Goal: Transaction & Acquisition: Book appointment/travel/reservation

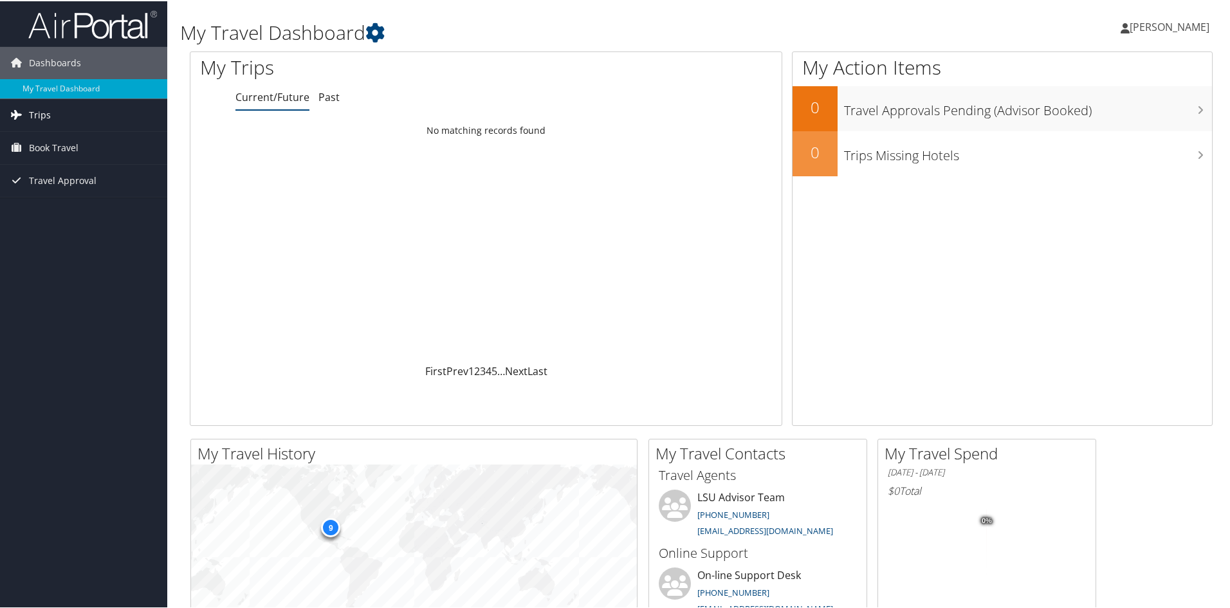
click at [39, 114] on span "Trips" at bounding box center [40, 114] width 22 height 32
click at [78, 137] on link "Current/Future Trips" at bounding box center [83, 139] width 167 height 19
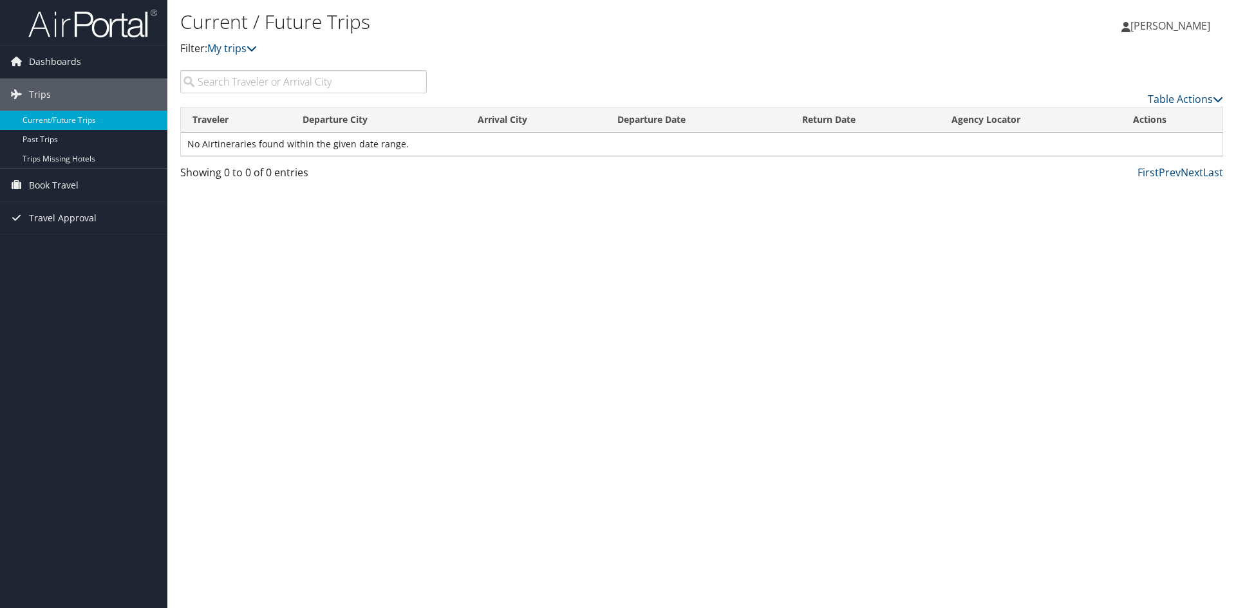
click at [283, 82] on input "search" at bounding box center [303, 81] width 246 height 23
type input "anaheim"
click at [77, 60] on span "Dashboards" at bounding box center [55, 62] width 52 height 32
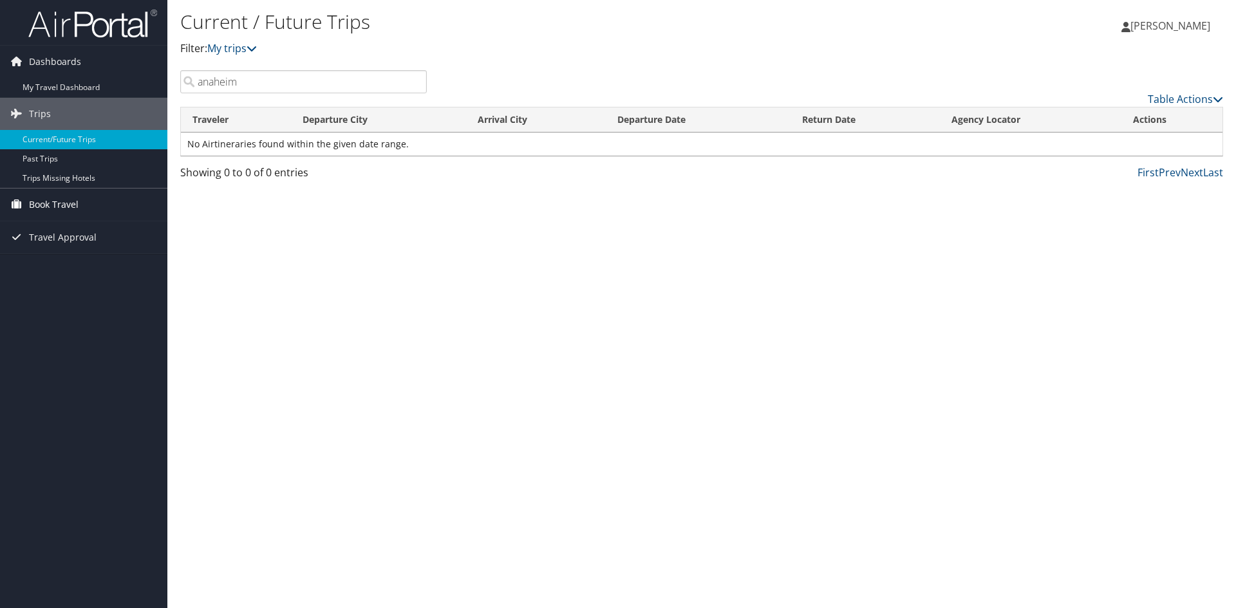
click at [78, 207] on span "Book Travel" at bounding box center [54, 205] width 50 height 32
click at [54, 250] on link "Book/Manage Online Trips" at bounding box center [83, 249] width 167 height 19
click at [46, 237] on link "Approval Request (Beta)" at bounding box center [83, 230] width 167 height 19
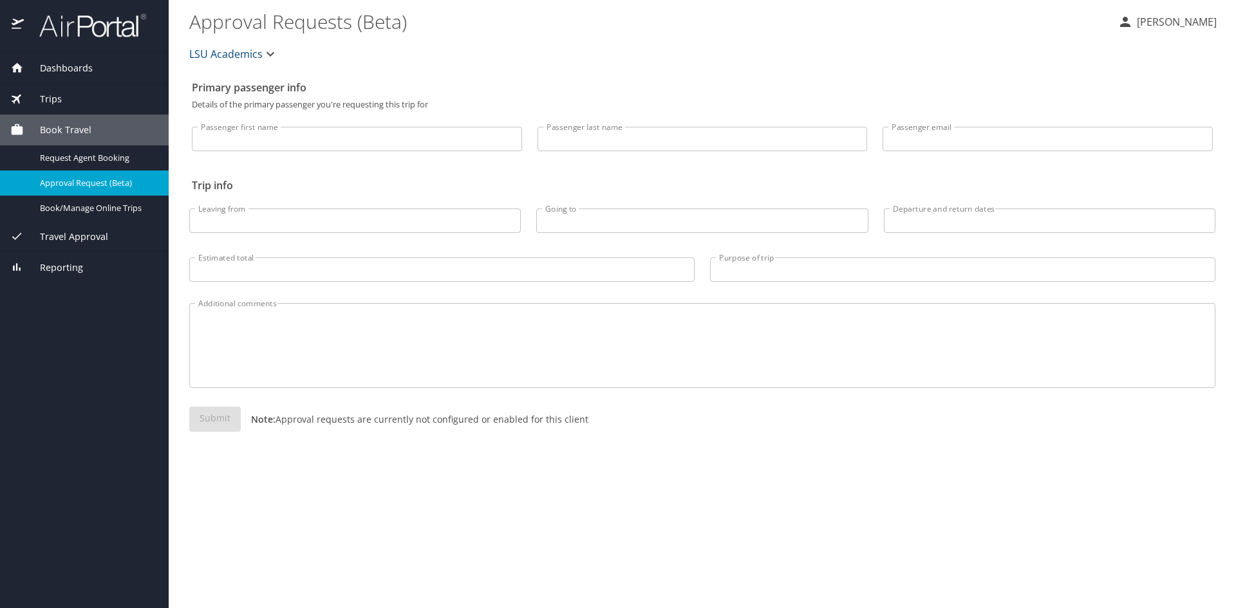
click at [377, 213] on input "Leaving from" at bounding box center [354, 221] width 331 height 24
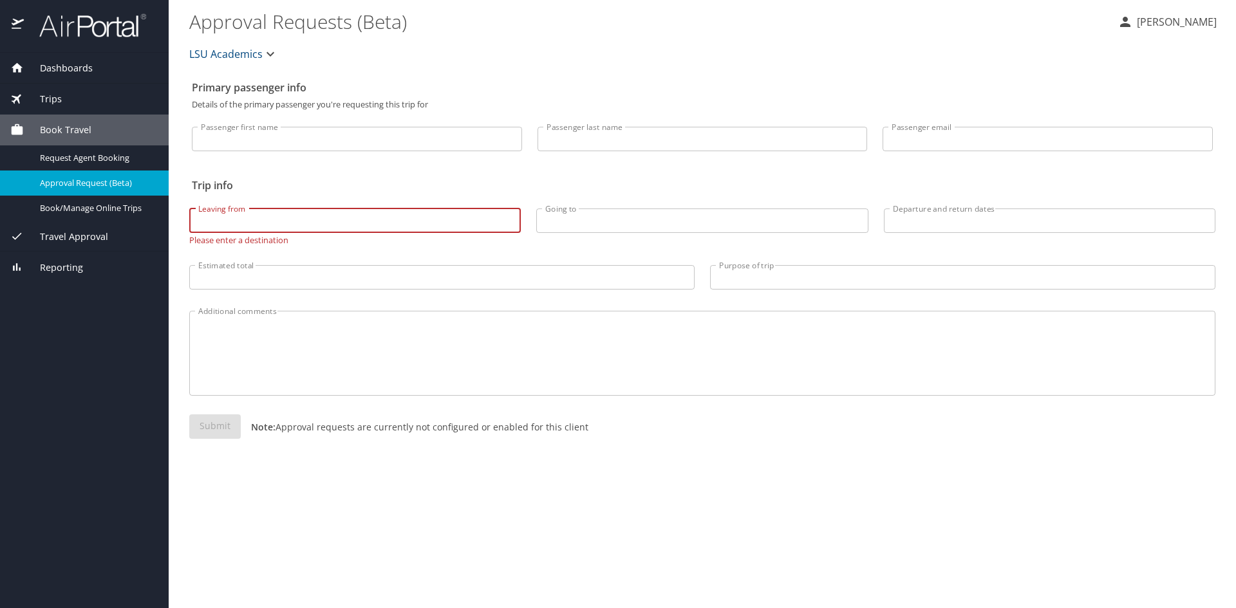
click at [250, 216] on input "Leaving from" at bounding box center [354, 221] width 331 height 24
click at [64, 71] on span "Dashboards" at bounding box center [58, 68] width 69 height 14
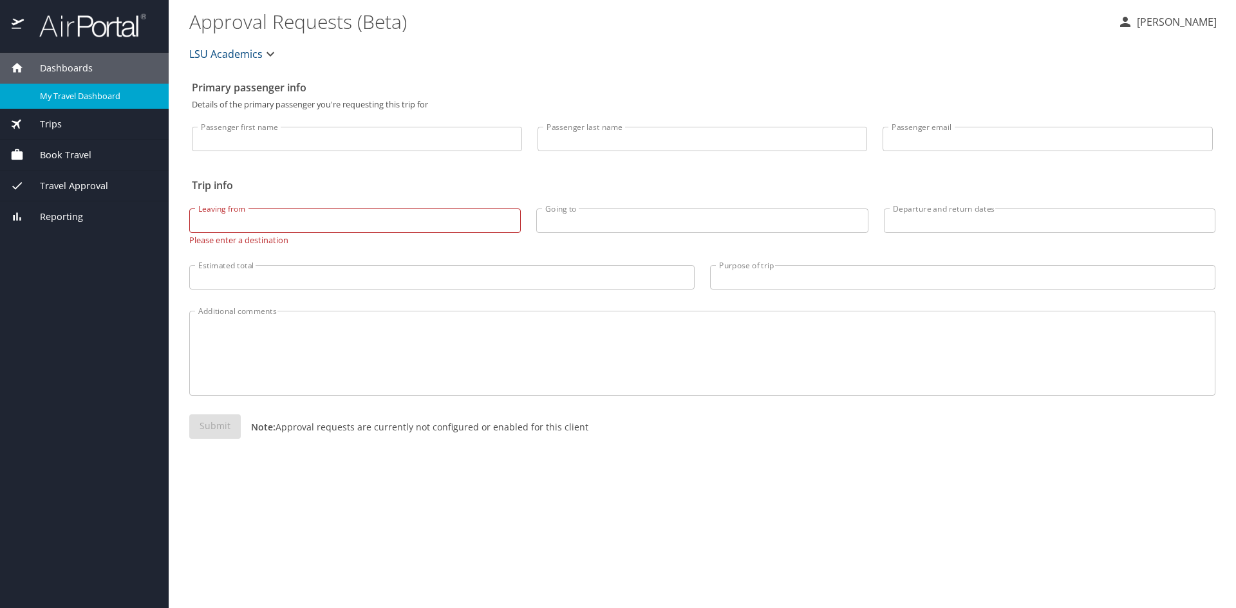
click at [70, 88] on link "My Travel Dashboard" at bounding box center [84, 96] width 169 height 25
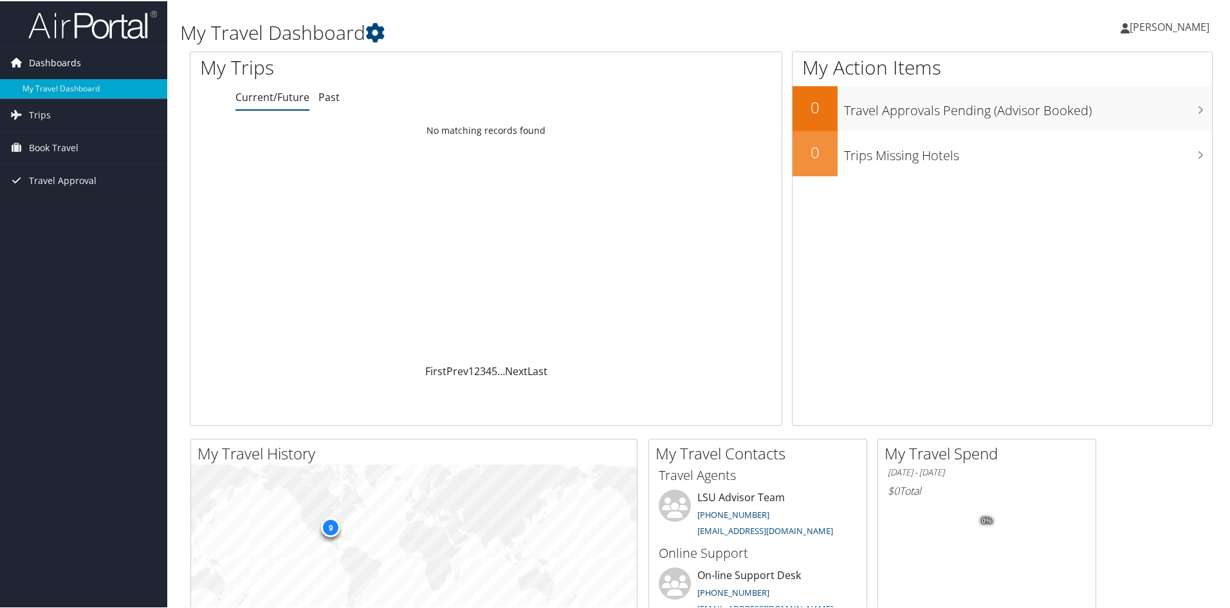
click at [77, 58] on span "Dashboards" at bounding box center [55, 62] width 52 height 32
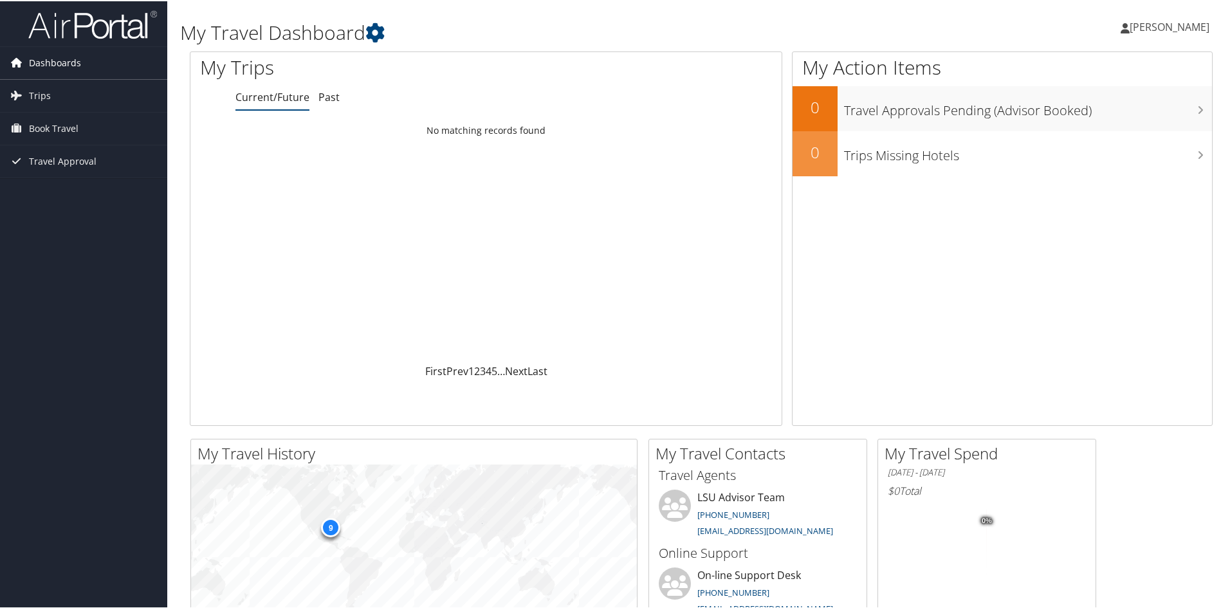
click at [72, 60] on span "Dashboards" at bounding box center [55, 62] width 52 height 32
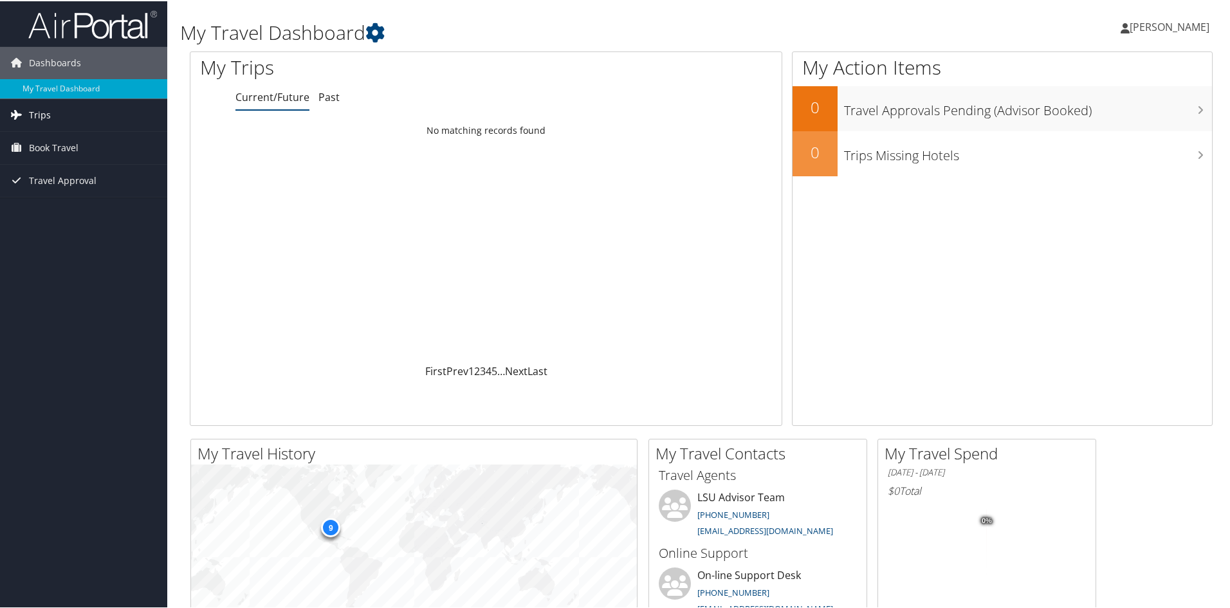
click at [29, 113] on span "Trips" at bounding box center [40, 114] width 22 height 32
click at [43, 207] on span "Book Travel" at bounding box center [54, 205] width 50 height 32
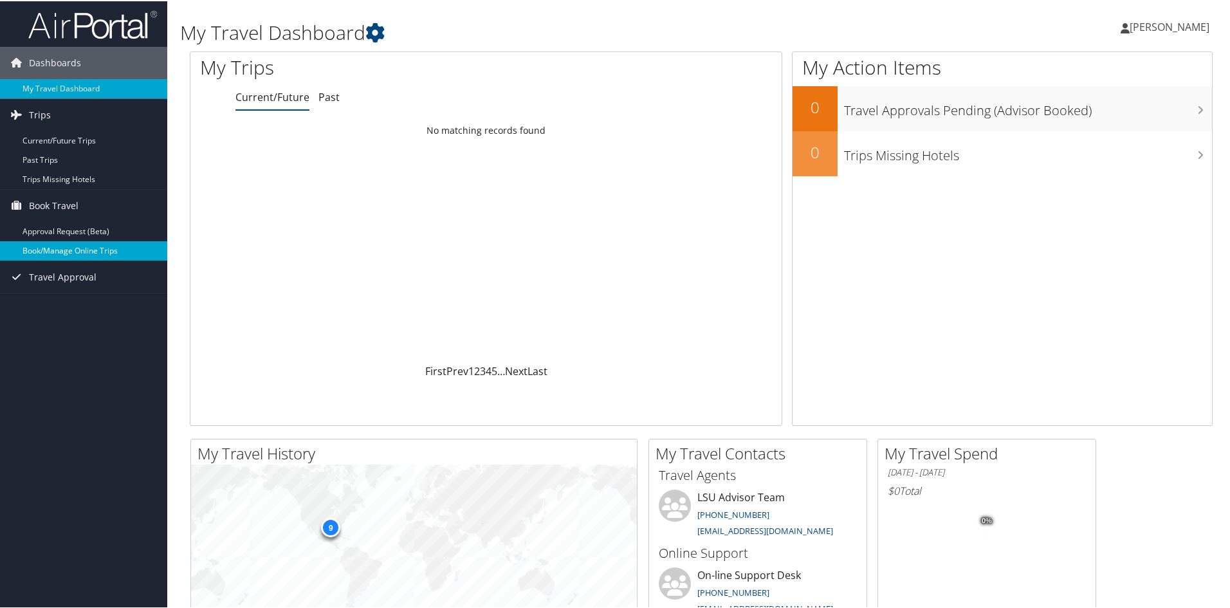
click at [43, 248] on link "Book/Manage Online Trips" at bounding box center [83, 249] width 167 height 19
